Goal: Task Accomplishment & Management: Use online tool/utility

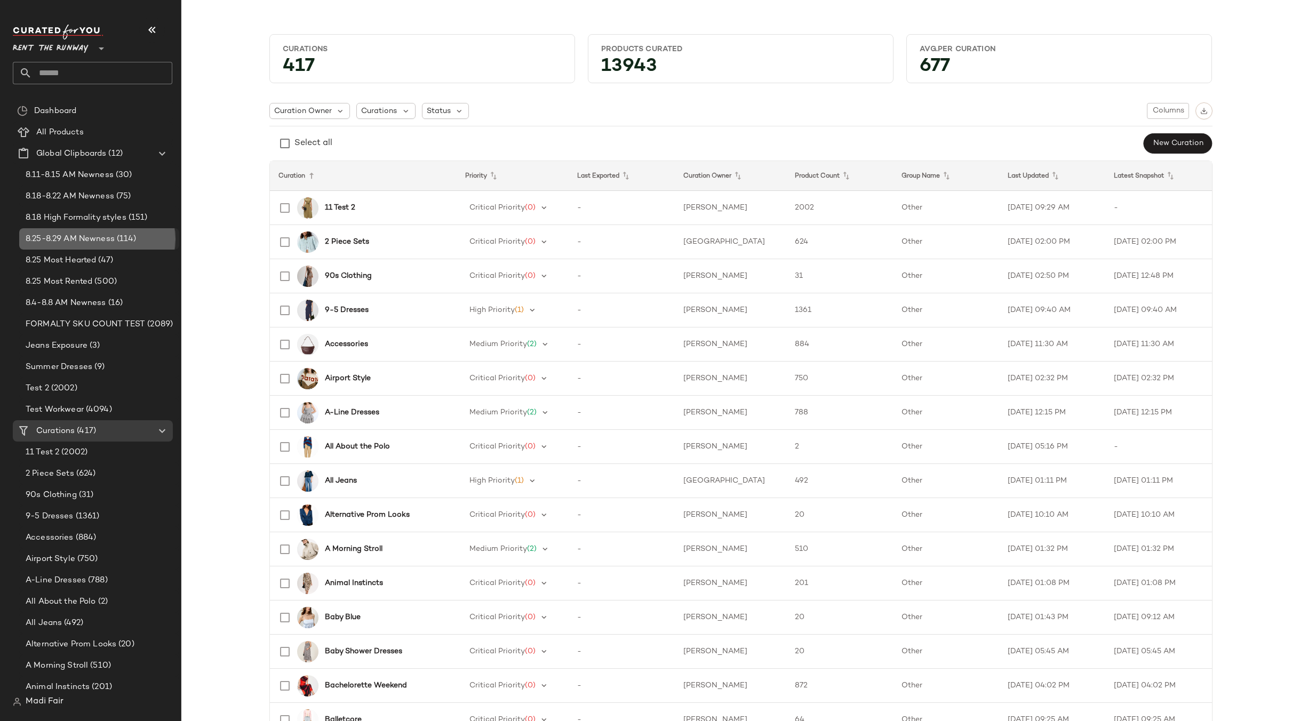
click at [120, 235] on span "(114)" at bounding box center [126, 239] width 22 height 12
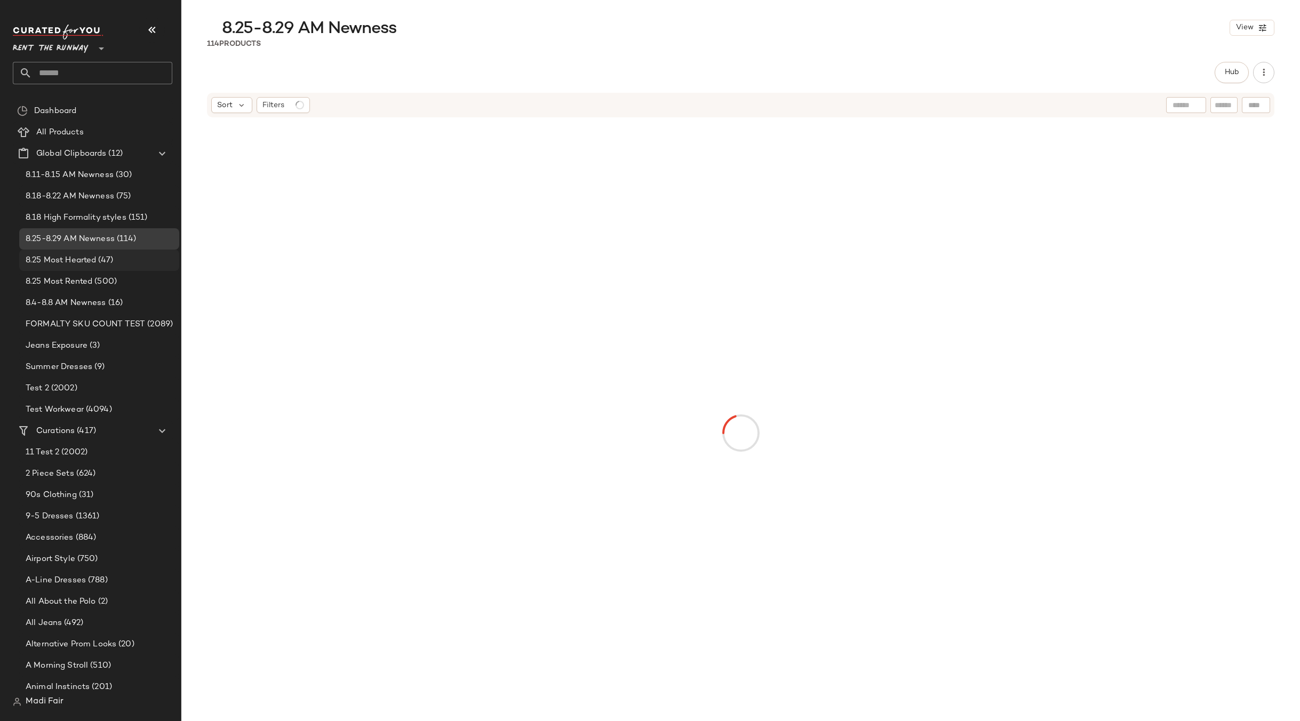
click at [102, 269] on div "8.25 Most Hearted (47)" at bounding box center [99, 260] width 160 height 21
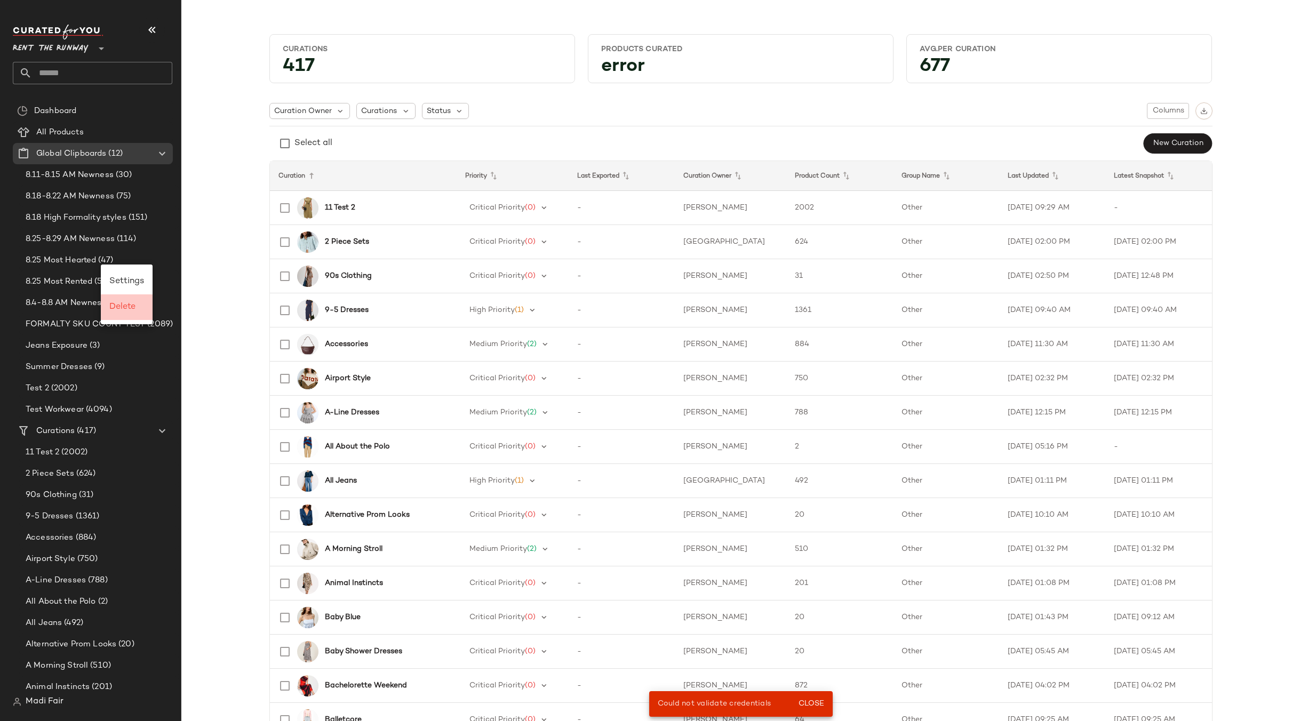
click at [125, 307] on span "Delete" at bounding box center [122, 307] width 26 height 9
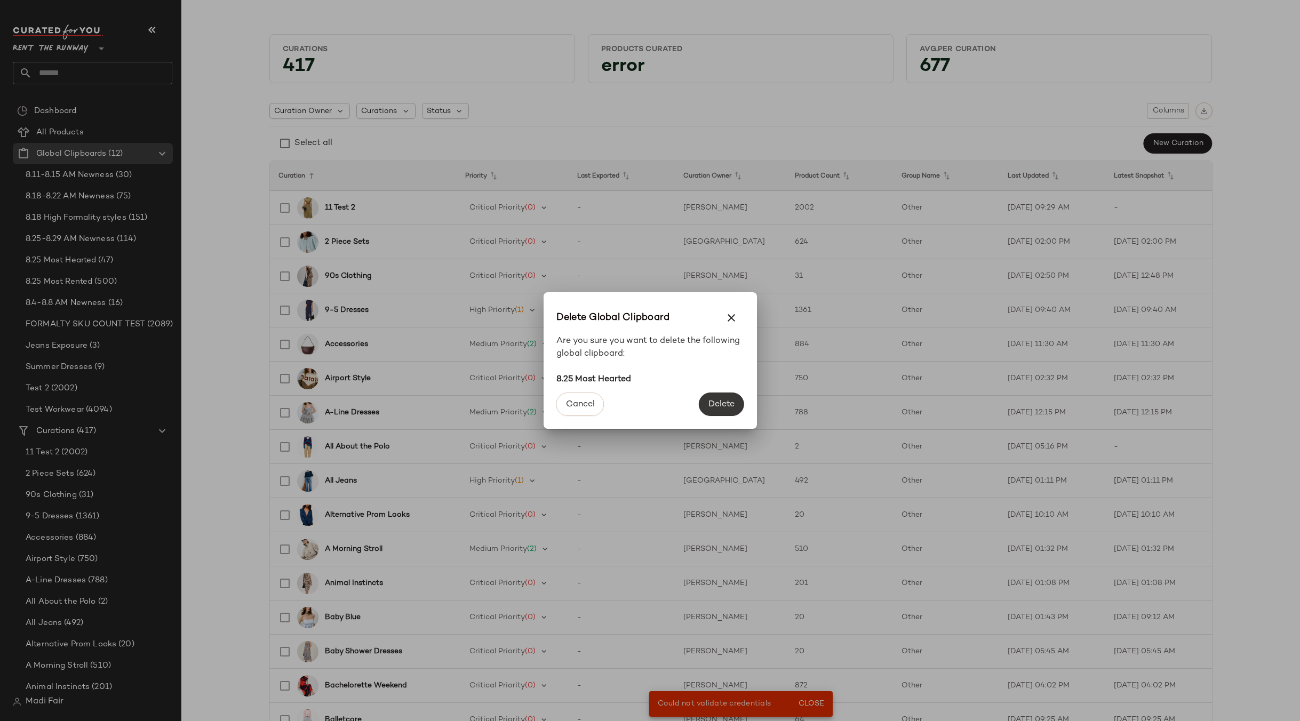
click at [725, 409] on span "Delete" at bounding box center [721, 405] width 27 height 10
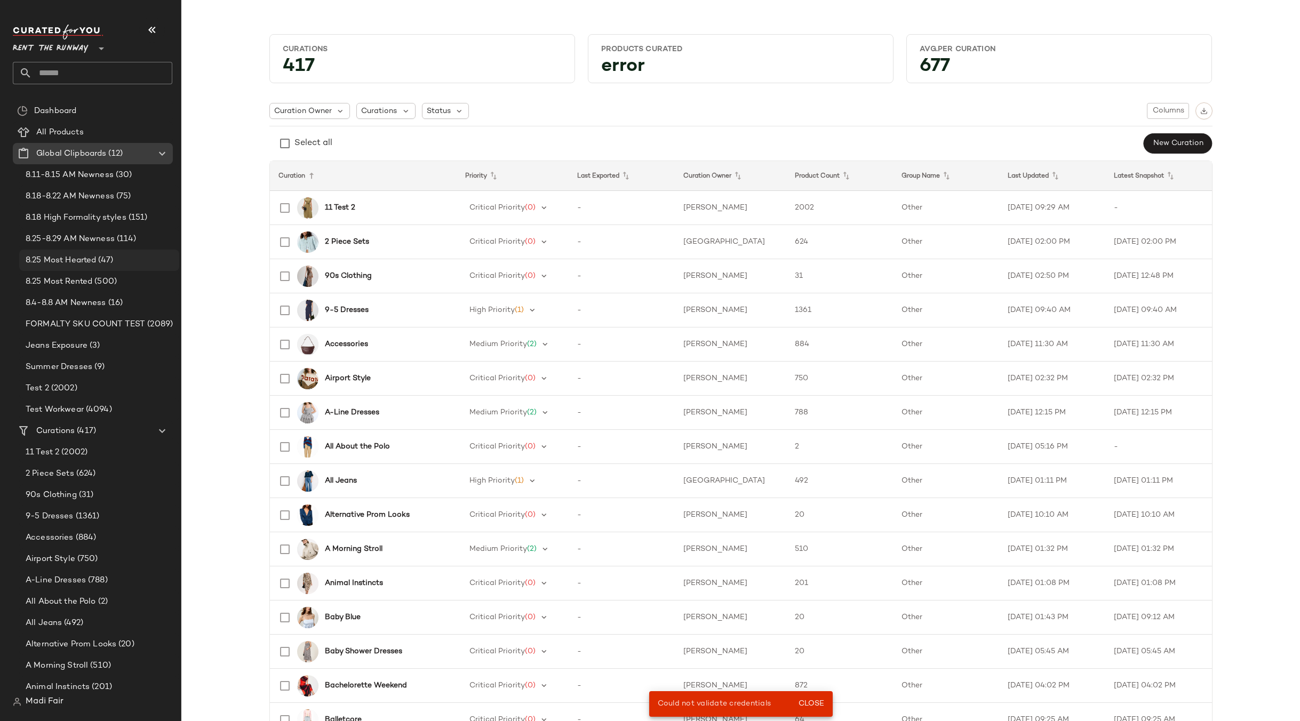
click at [96, 261] on span "8.25 Most Hearted" at bounding box center [61, 260] width 70 height 12
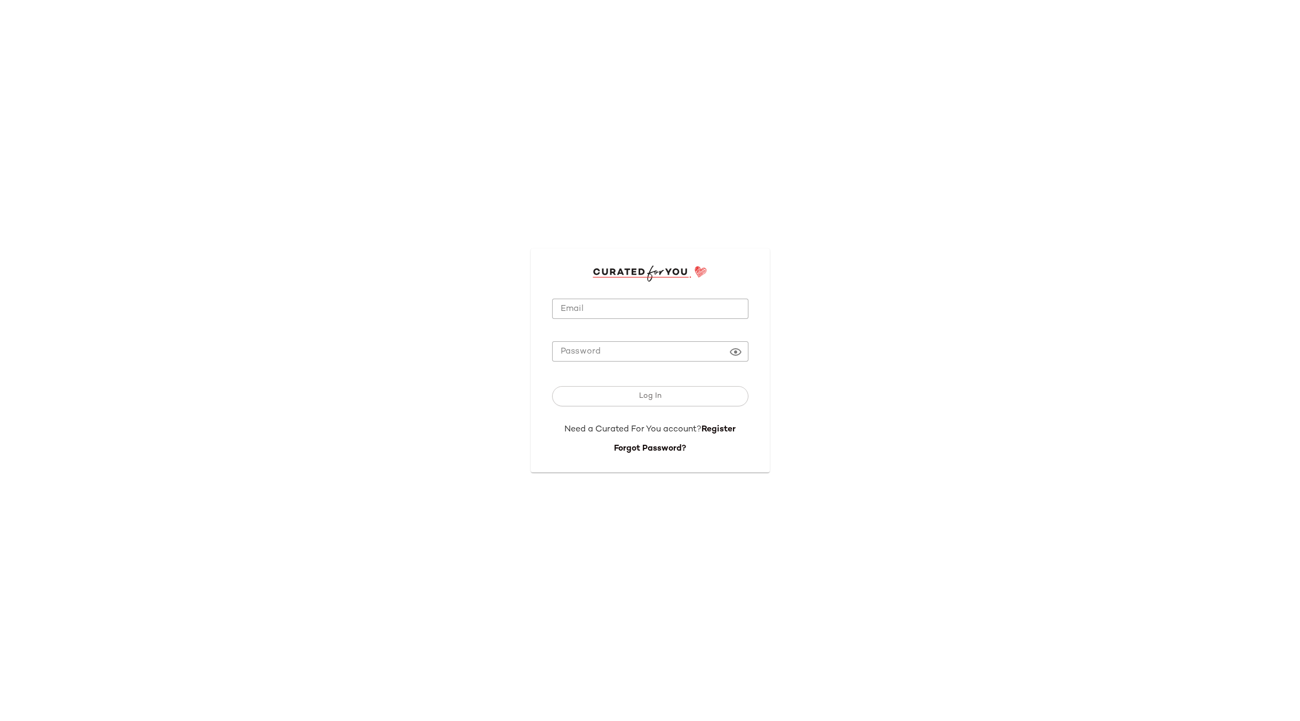
type input "**********"
click at [611, 394] on button "Log In" at bounding box center [650, 396] width 196 height 20
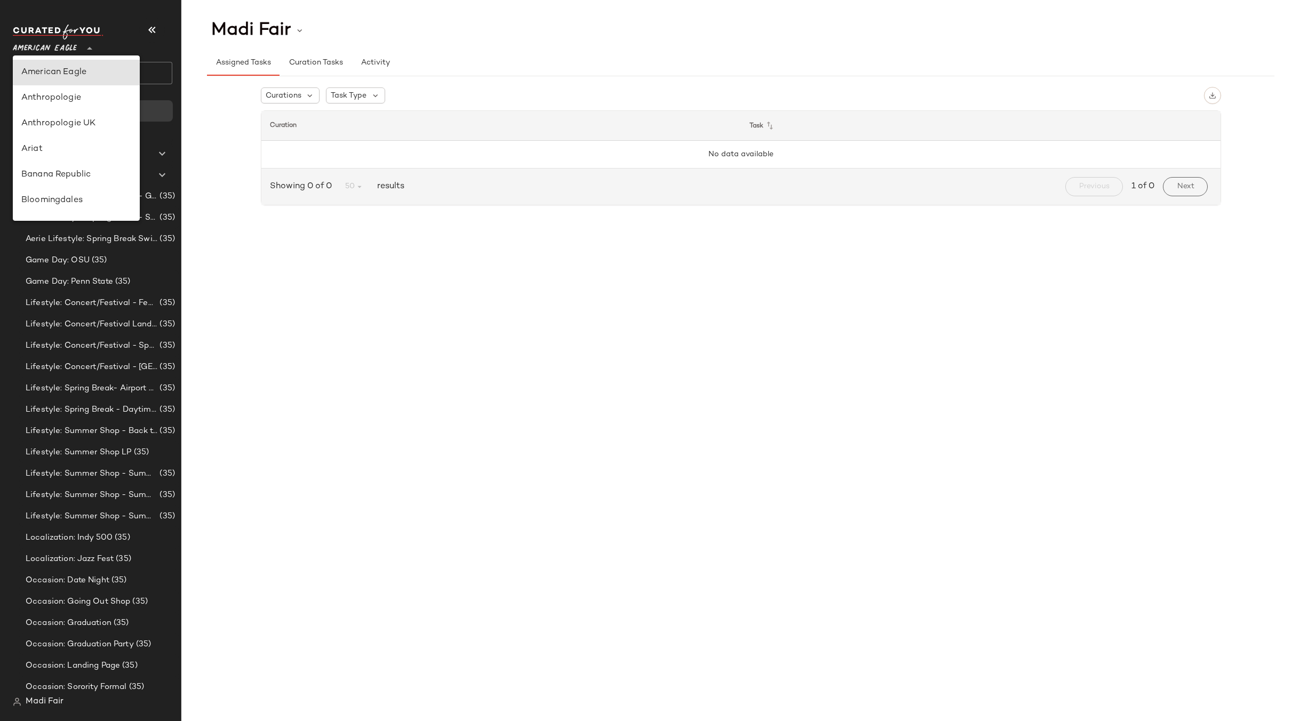
click at [50, 43] on span "American Eagle" at bounding box center [45, 45] width 64 height 19
click at [77, 90] on div "Rent the Runway" at bounding box center [76, 79] width 127 height 26
type input "**"
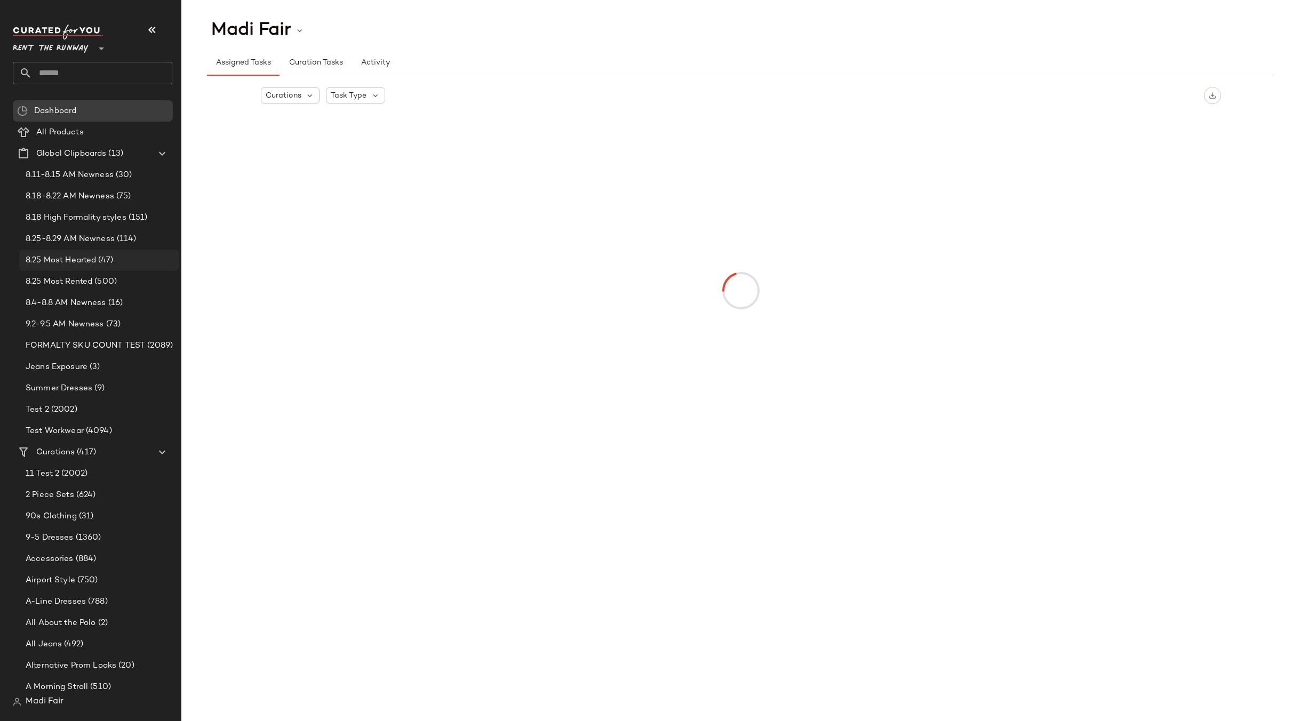
click at [120, 259] on div "8.25 Most Hearted (47)" at bounding box center [98, 260] width 153 height 12
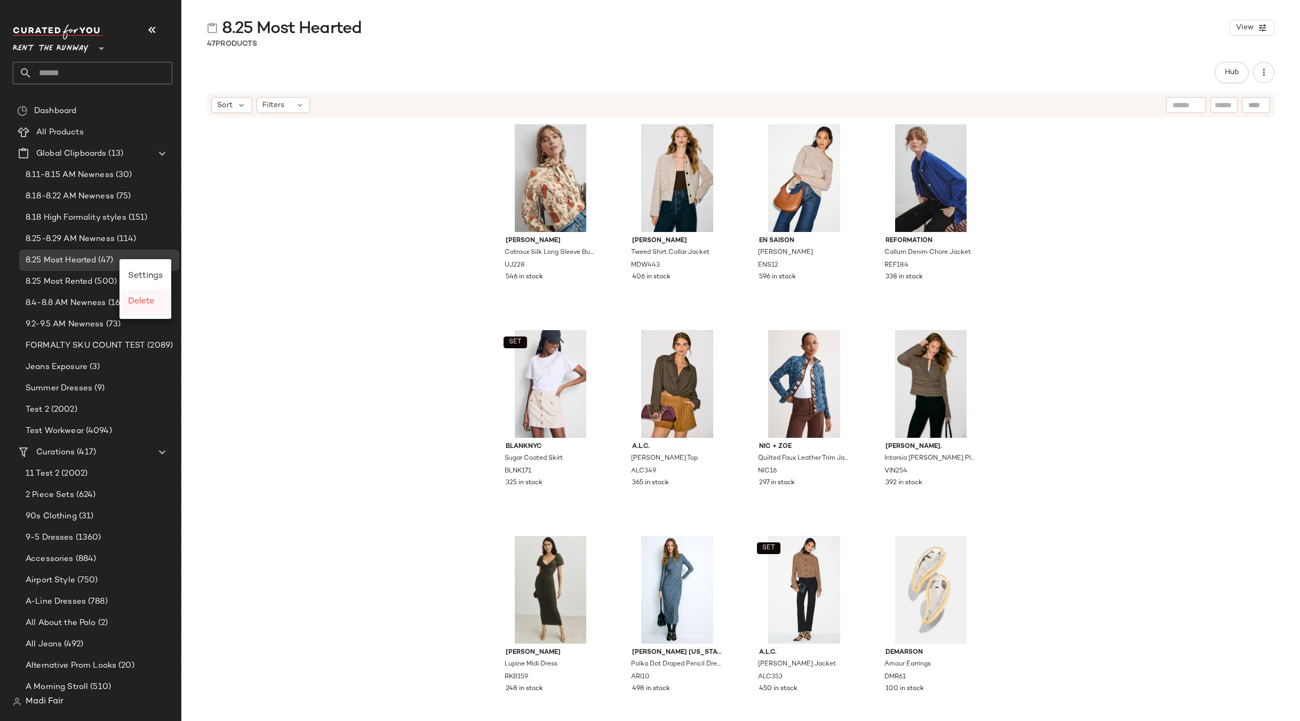
click at [143, 299] on span "Delete" at bounding box center [141, 301] width 26 height 9
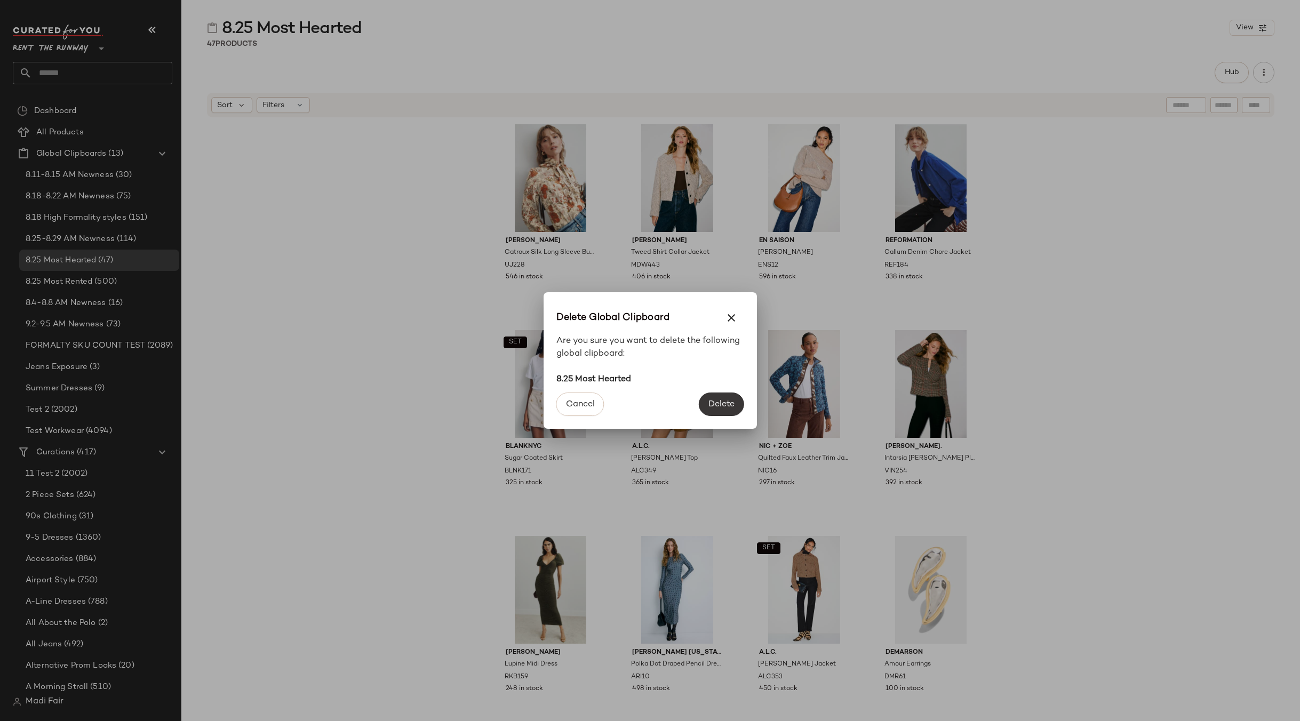
click at [724, 407] on span "Delete" at bounding box center [721, 405] width 27 height 10
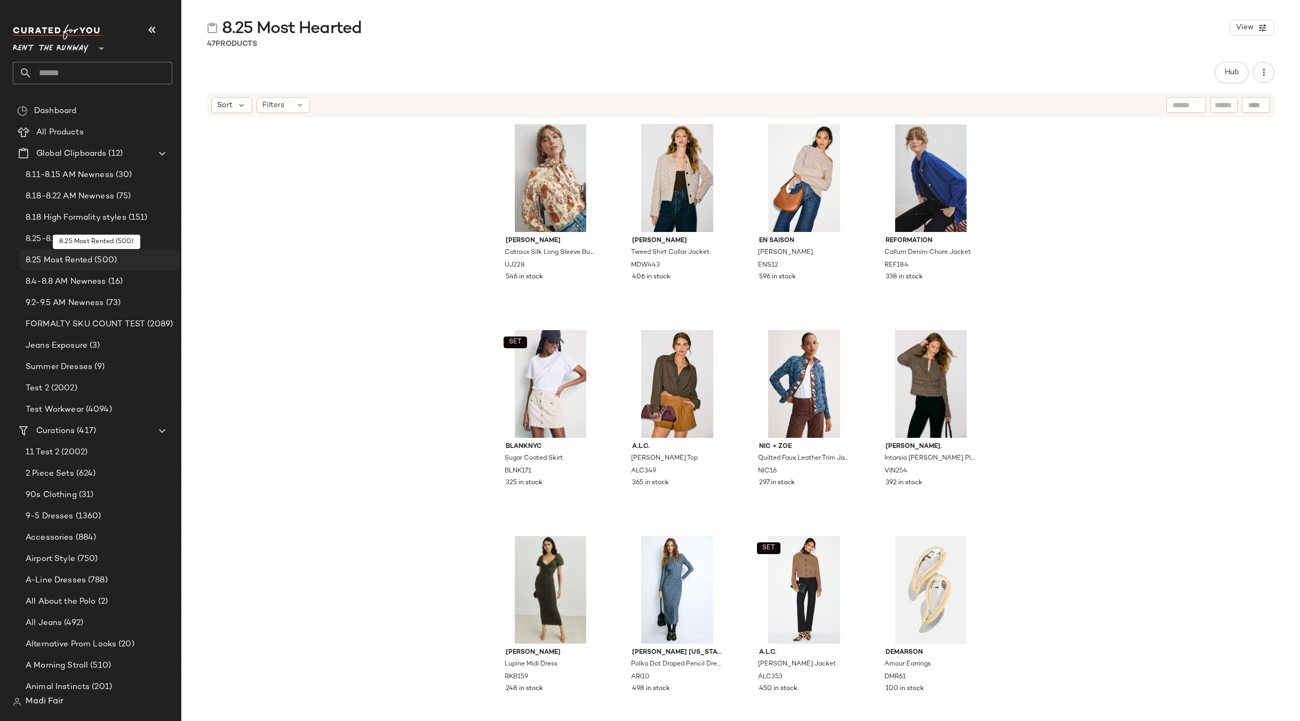
click at [108, 261] on span "(500)" at bounding box center [104, 260] width 25 height 12
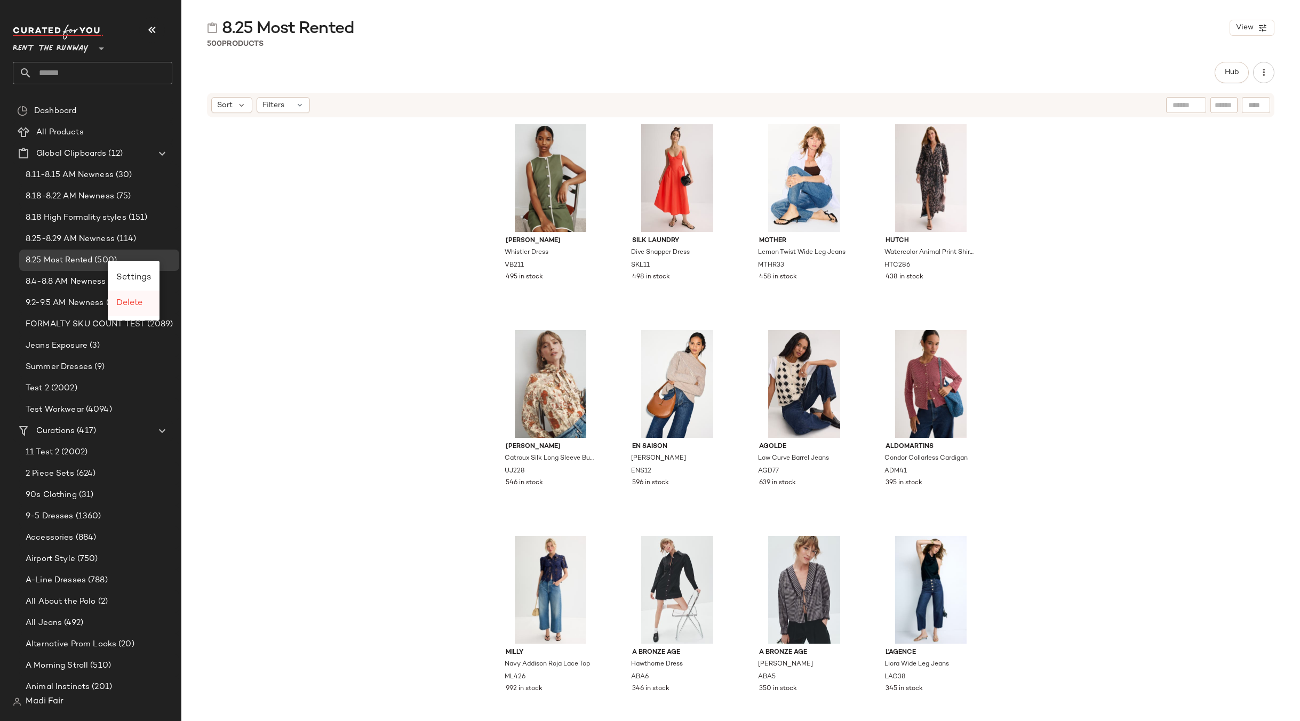
click at [142, 304] on span "Delete" at bounding box center [129, 303] width 26 height 9
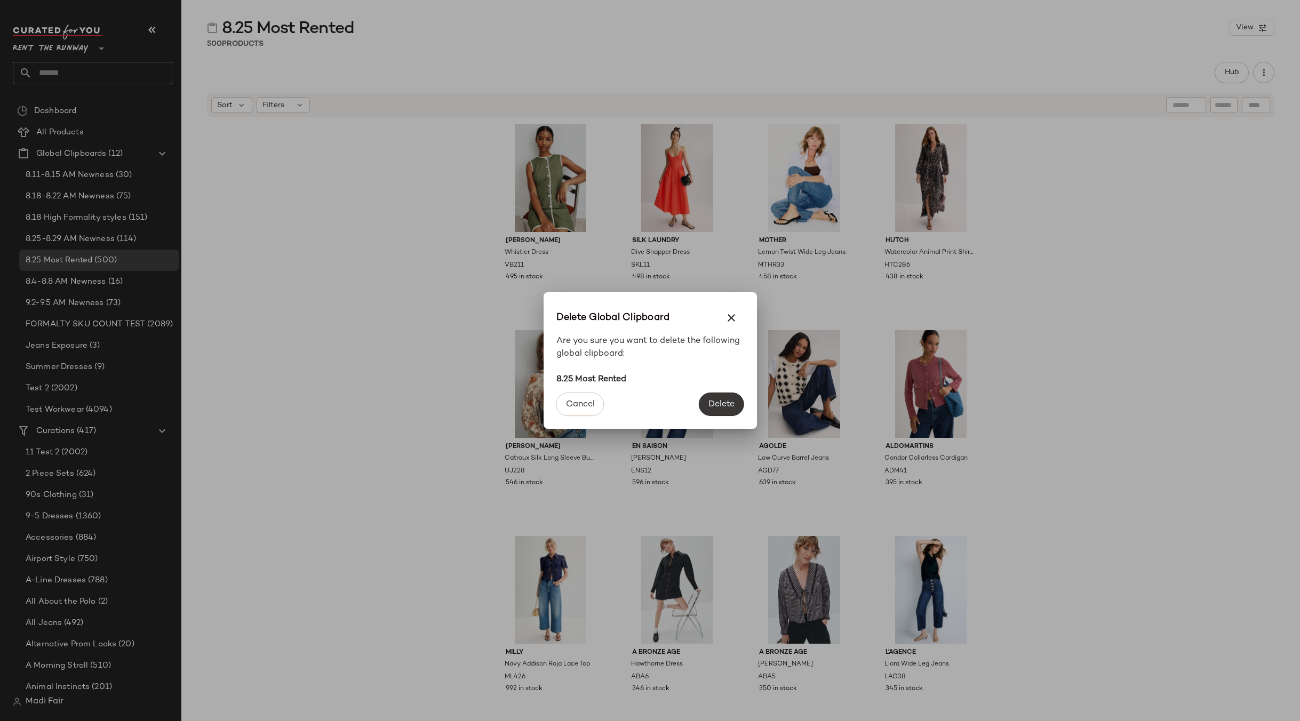
click at [717, 401] on span "Delete" at bounding box center [721, 405] width 27 height 10
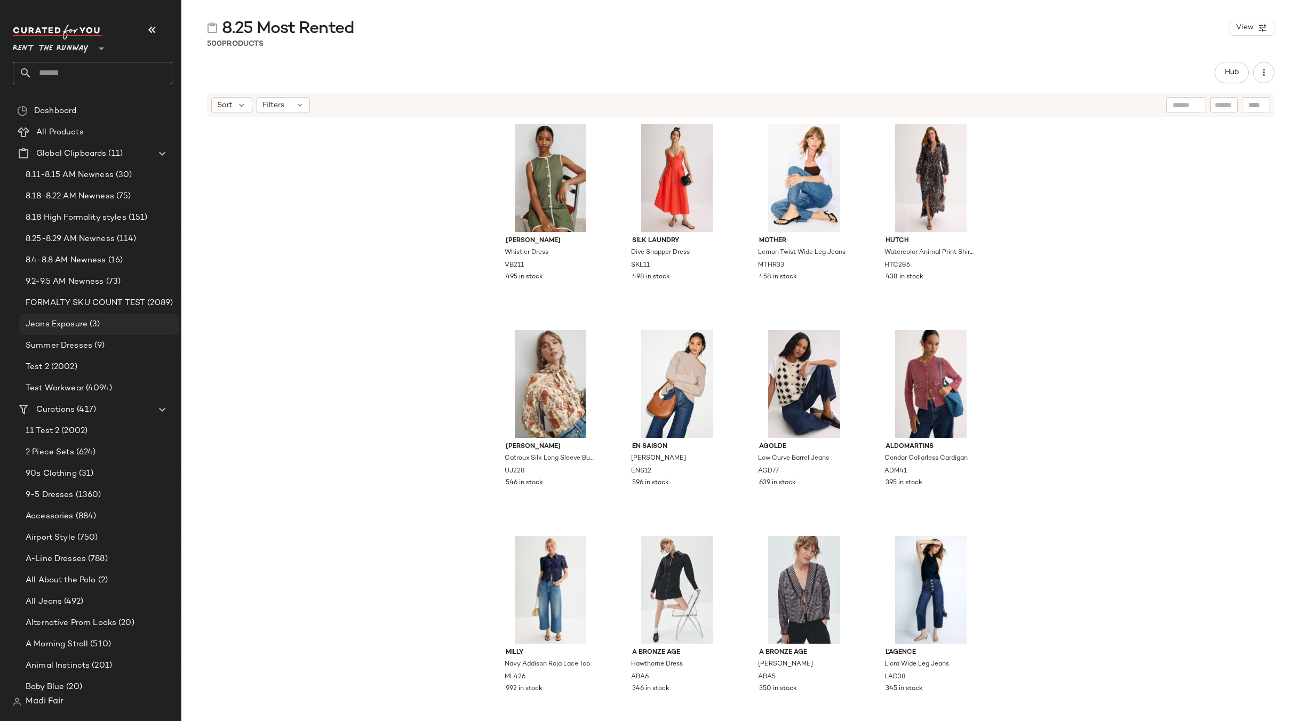
click at [90, 320] on span "(3)" at bounding box center [93, 325] width 12 height 12
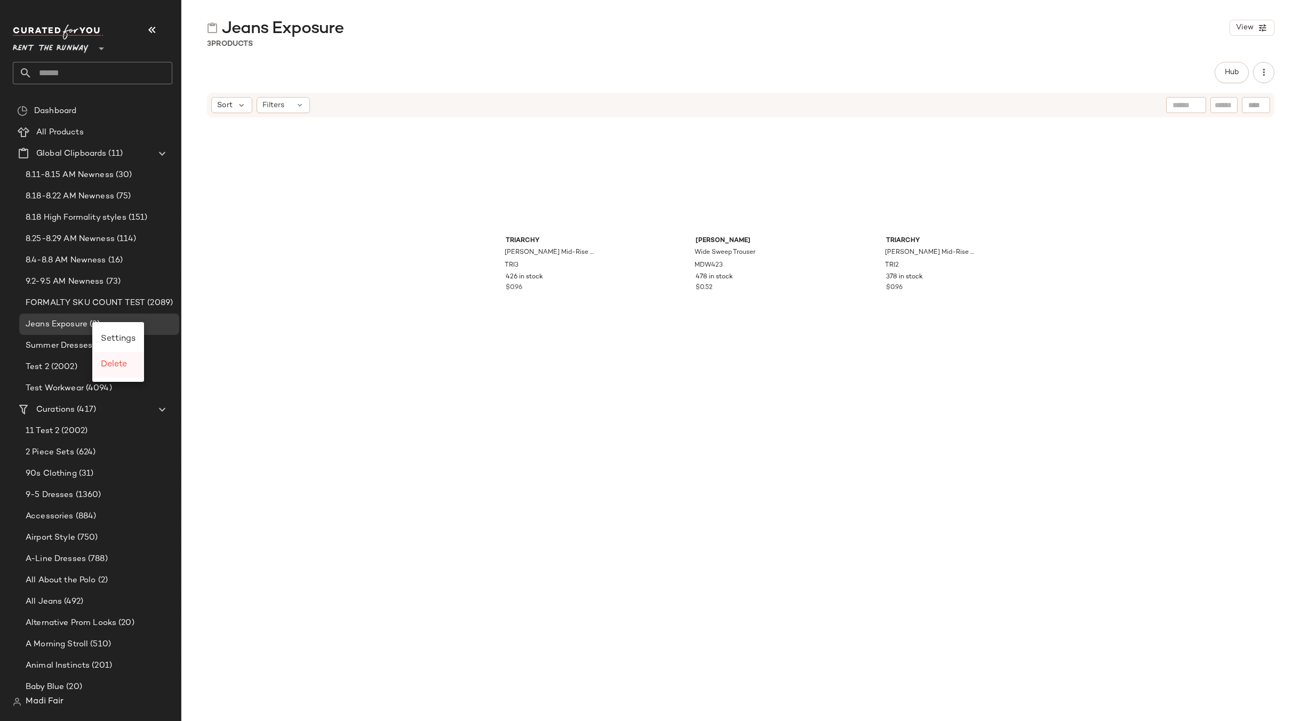
click at [118, 362] on span "Delete" at bounding box center [114, 364] width 26 height 9
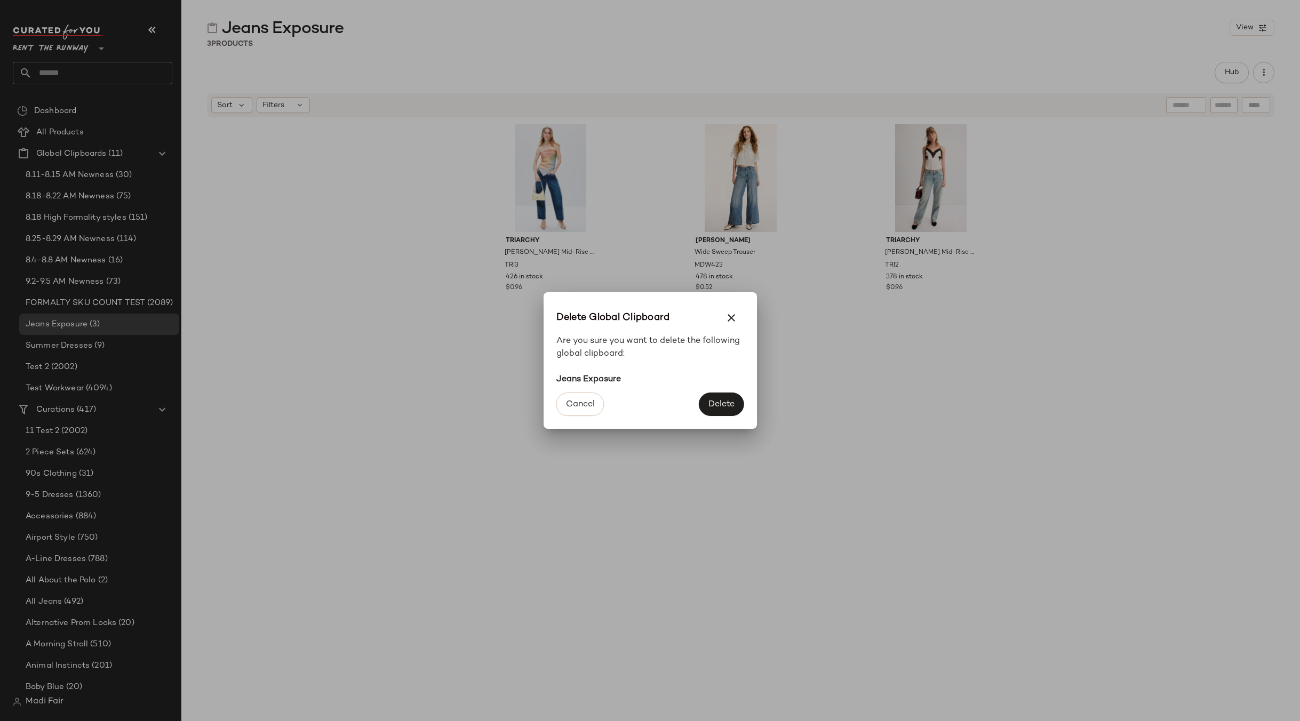
click at [722, 404] on span "Delete" at bounding box center [721, 405] width 27 height 10
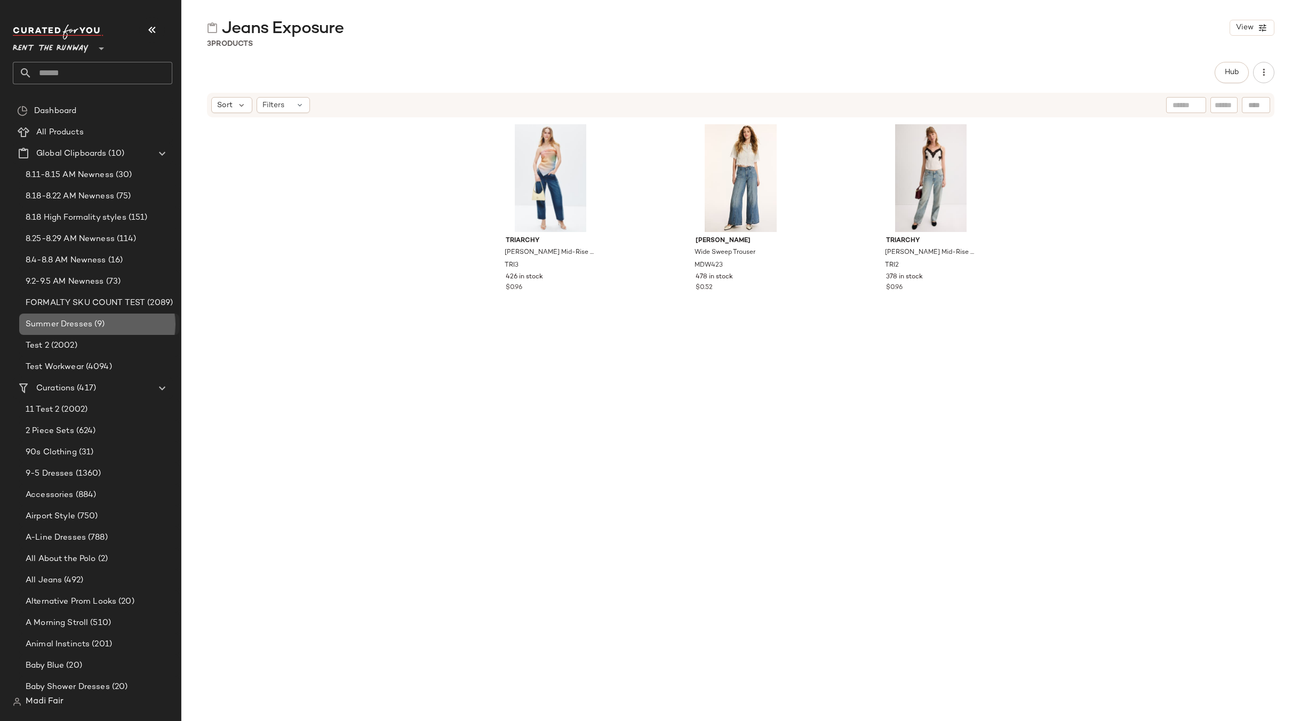
click at [123, 327] on div "Summer Dresses (9)" at bounding box center [98, 325] width 153 height 12
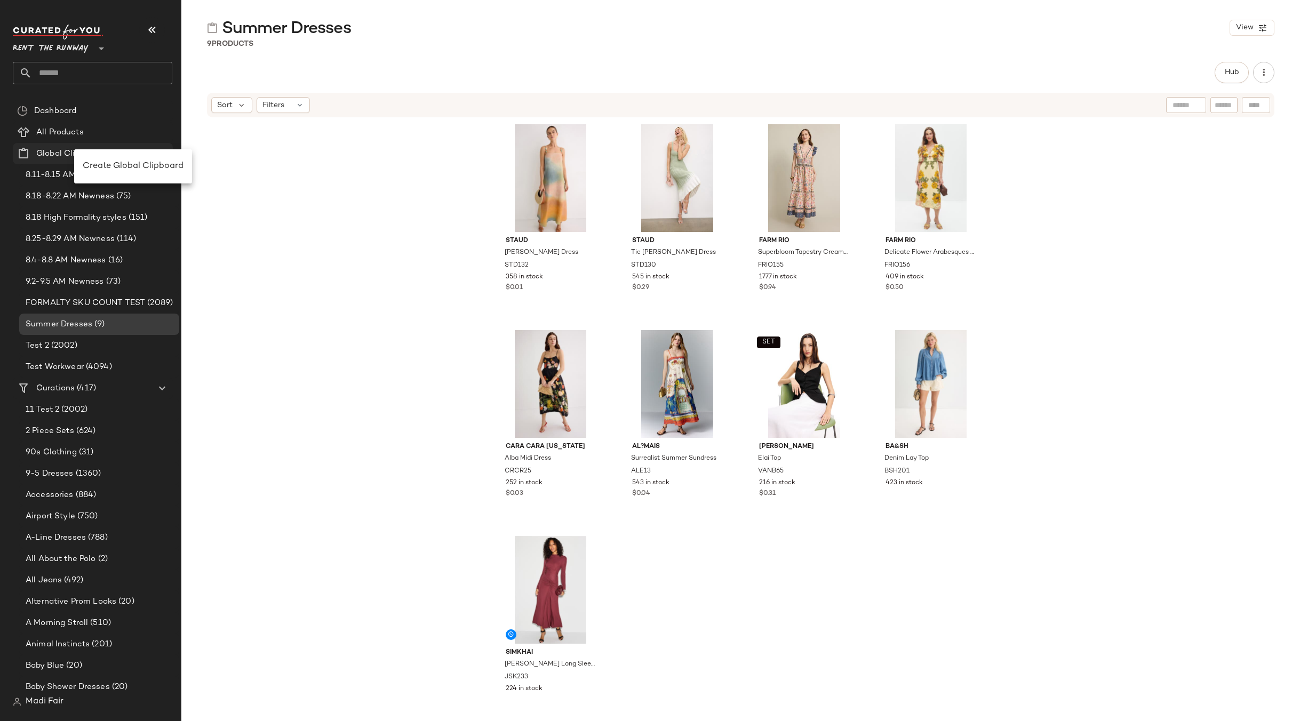
click at [122, 162] on span "Create Global Clipboard" at bounding box center [133, 166] width 101 height 9
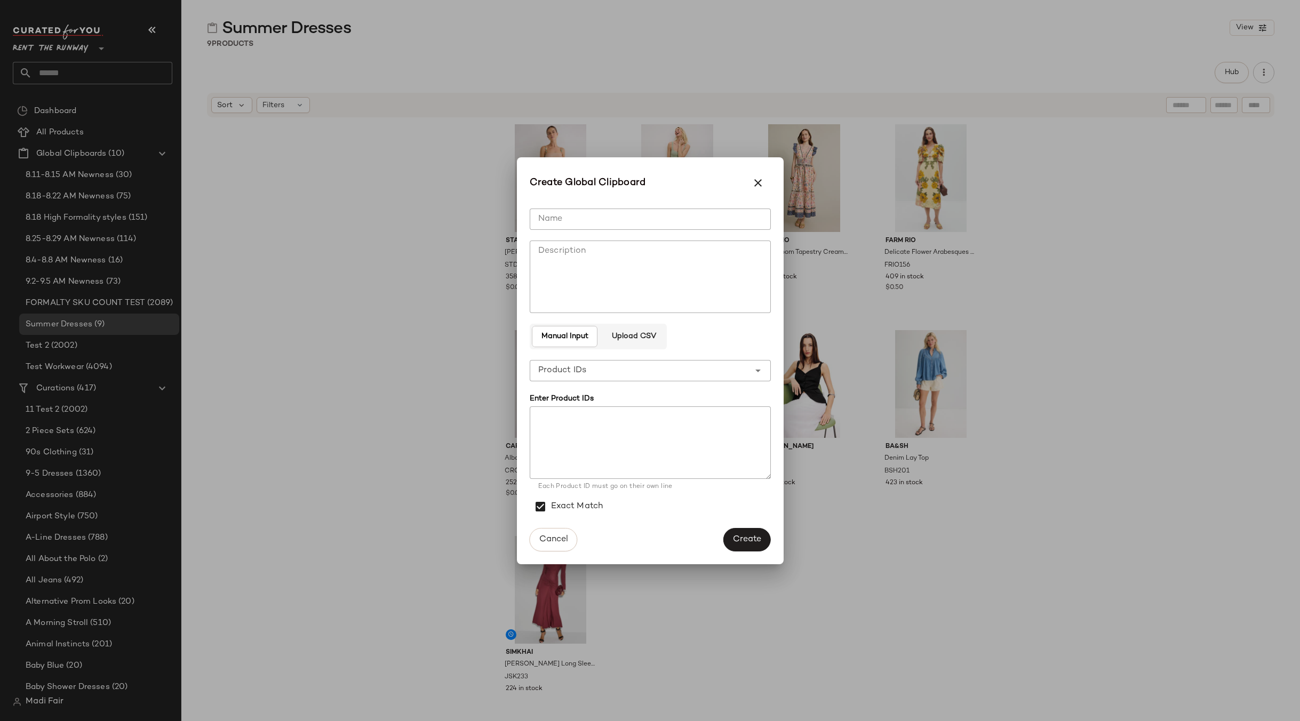
drag, startPoint x: 629, startPoint y: 337, endPoint x: 627, endPoint y: 330, distance: 7.5
click at [629, 336] on span "Upload CSV" at bounding box center [633, 336] width 45 height 9
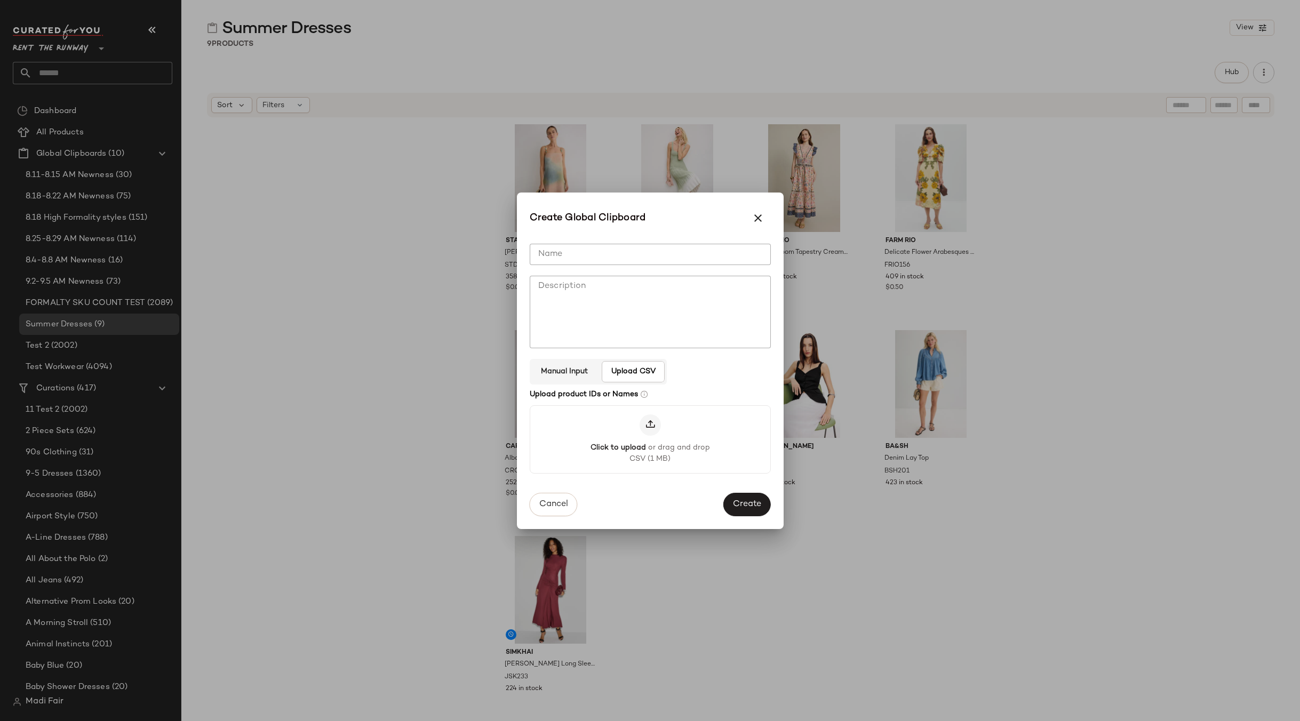
click at [585, 251] on input "Name" at bounding box center [650, 254] width 241 height 21
type input "**********"
click at [738, 509] on span "Create" at bounding box center [747, 505] width 29 height 10
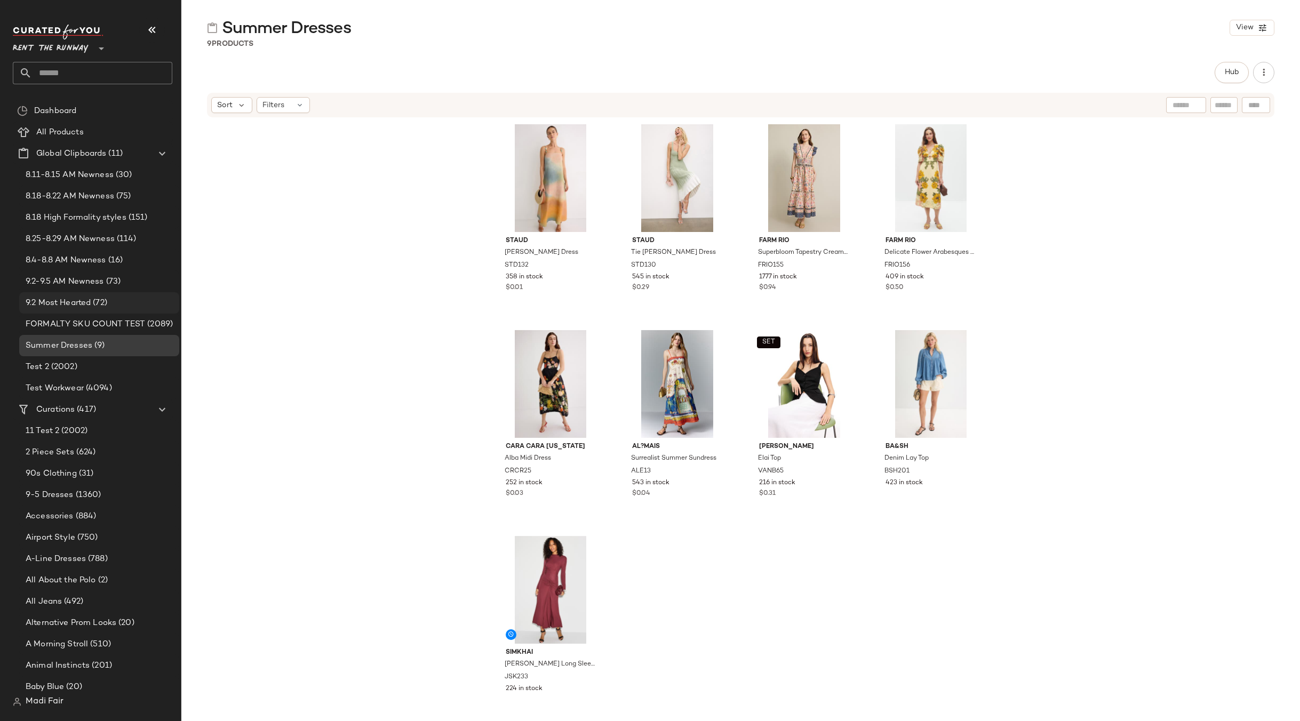
click at [114, 302] on div "9.2 Most Hearted (72)" at bounding box center [98, 303] width 153 height 12
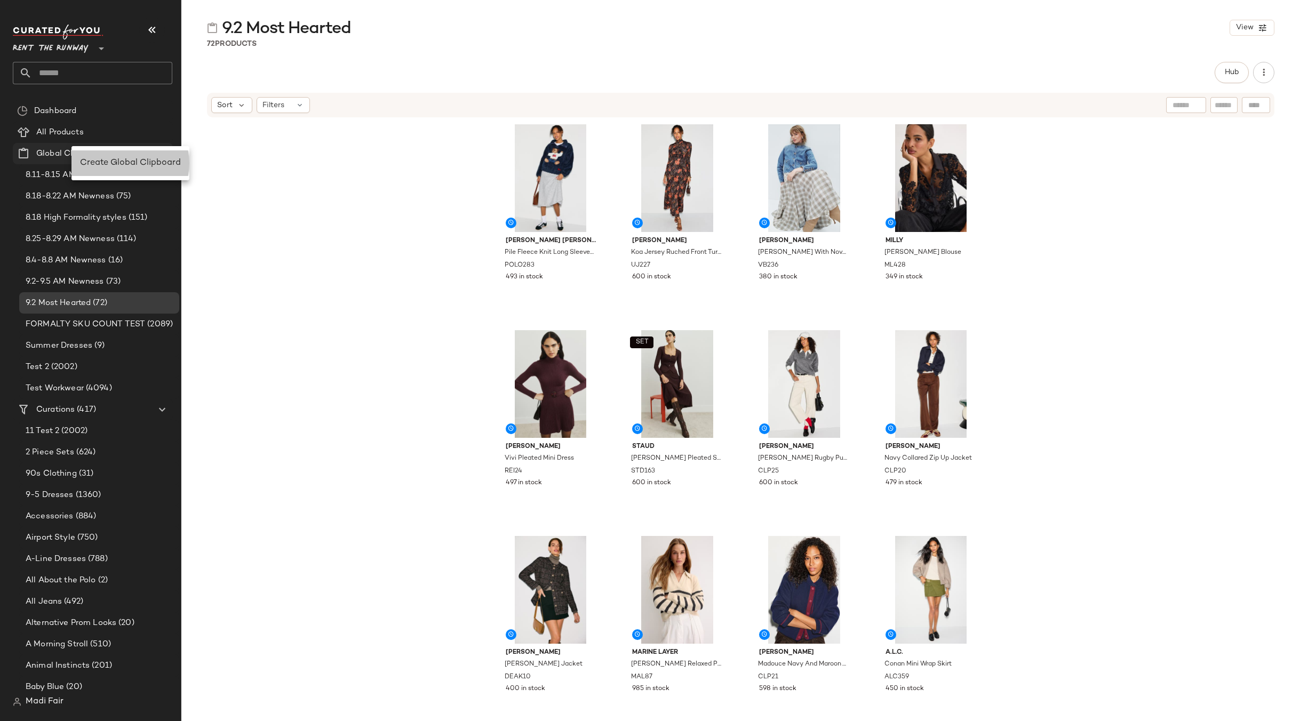
click at [106, 162] on span "Create Global Clipboard" at bounding box center [130, 162] width 101 height 9
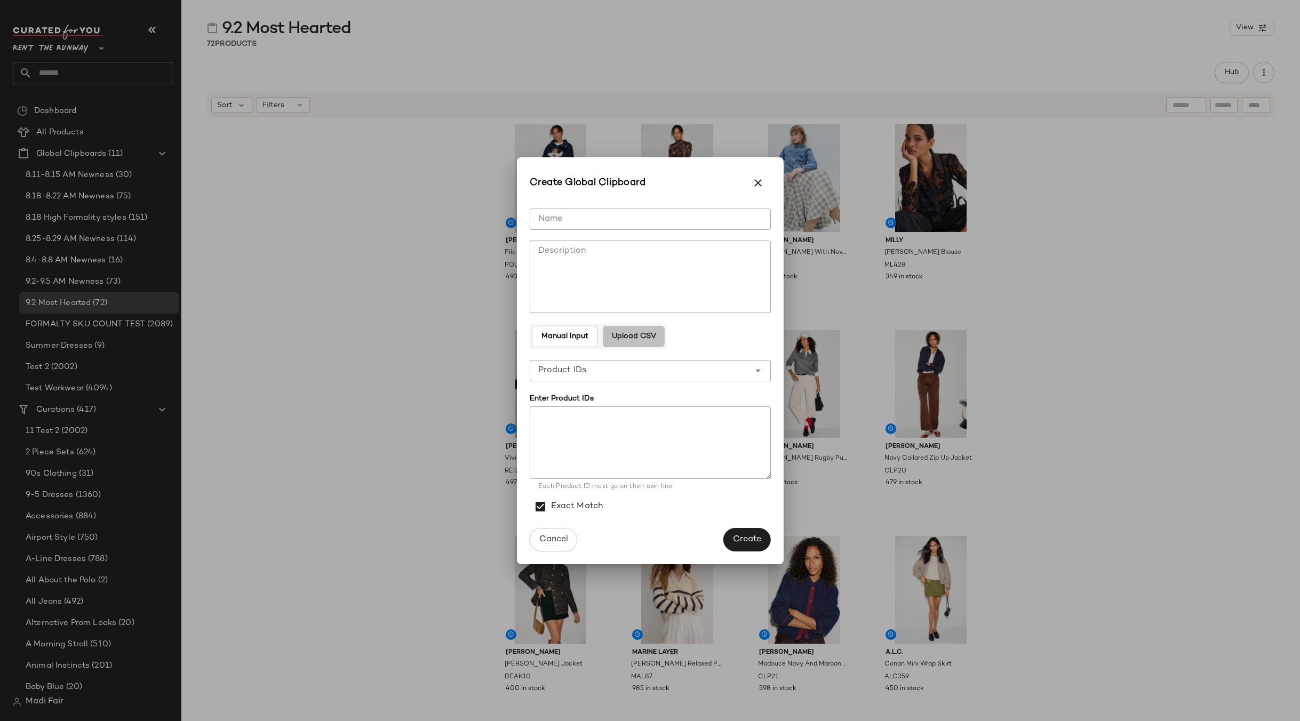
click at [625, 330] on button "Upload CSV" at bounding box center [634, 336] width 62 height 21
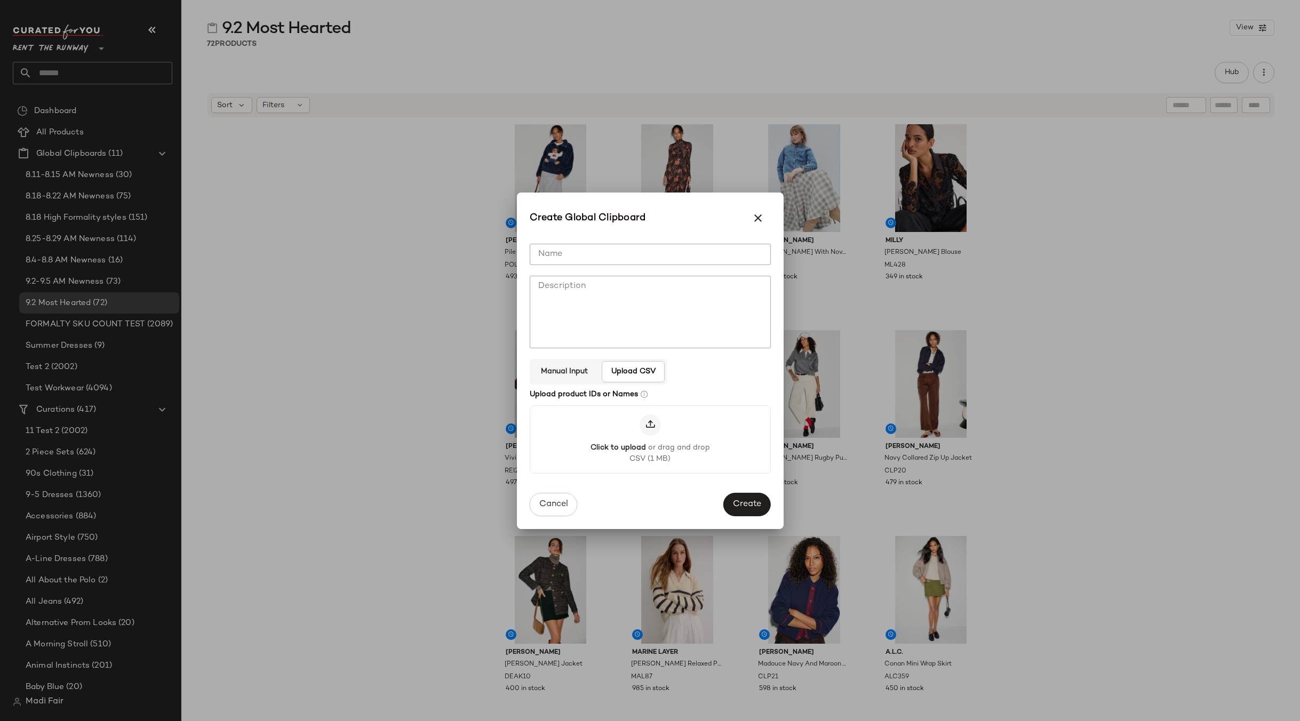
click at [597, 245] on input "Name" at bounding box center [650, 254] width 241 height 21
type input "**********"
click at [760, 505] on span "Create" at bounding box center [747, 505] width 29 height 10
